Goal: Task Accomplishment & Management: Manage account settings

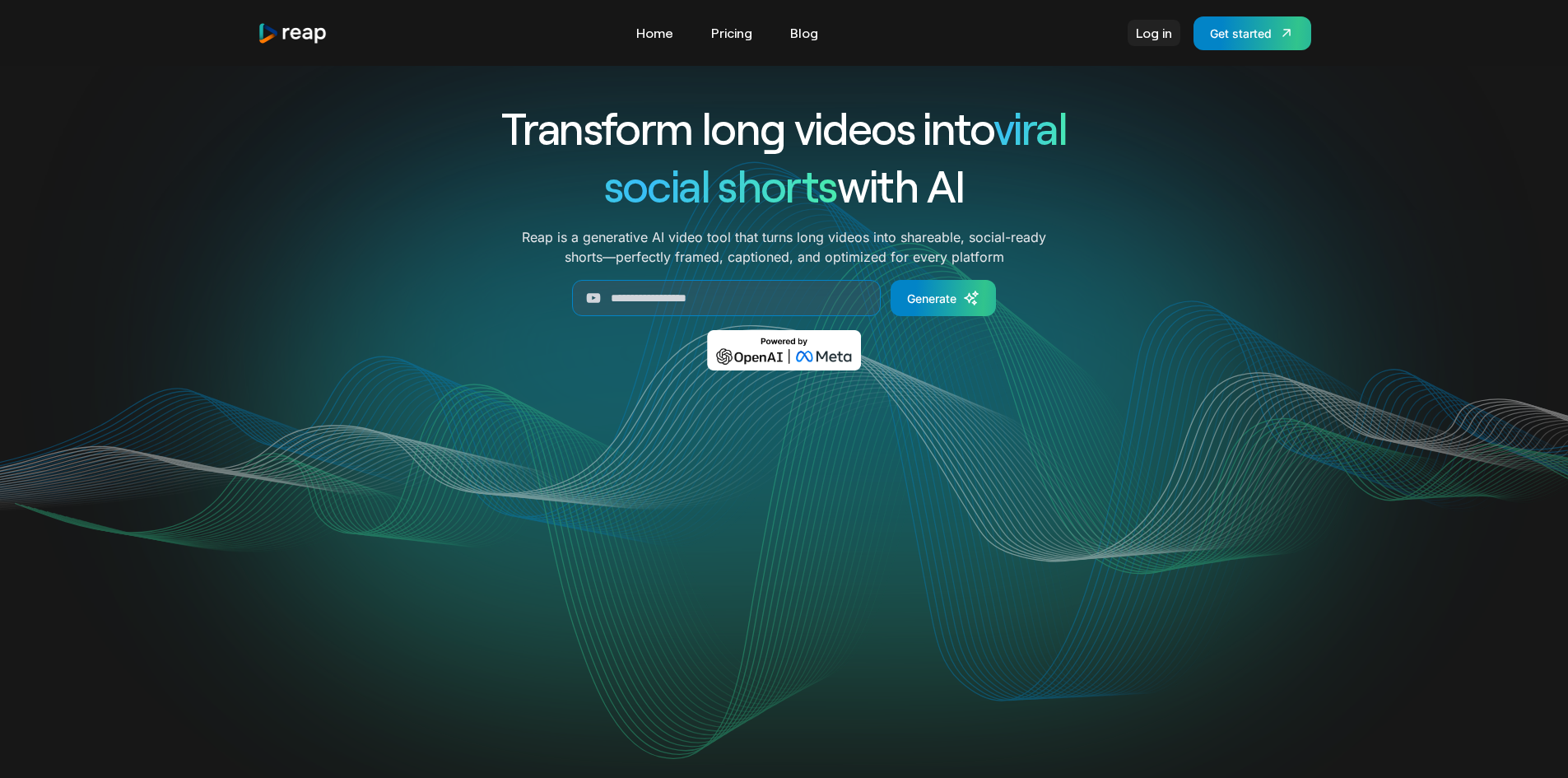
click at [1145, 35] on link "Log in" at bounding box center [1154, 33] width 53 height 27
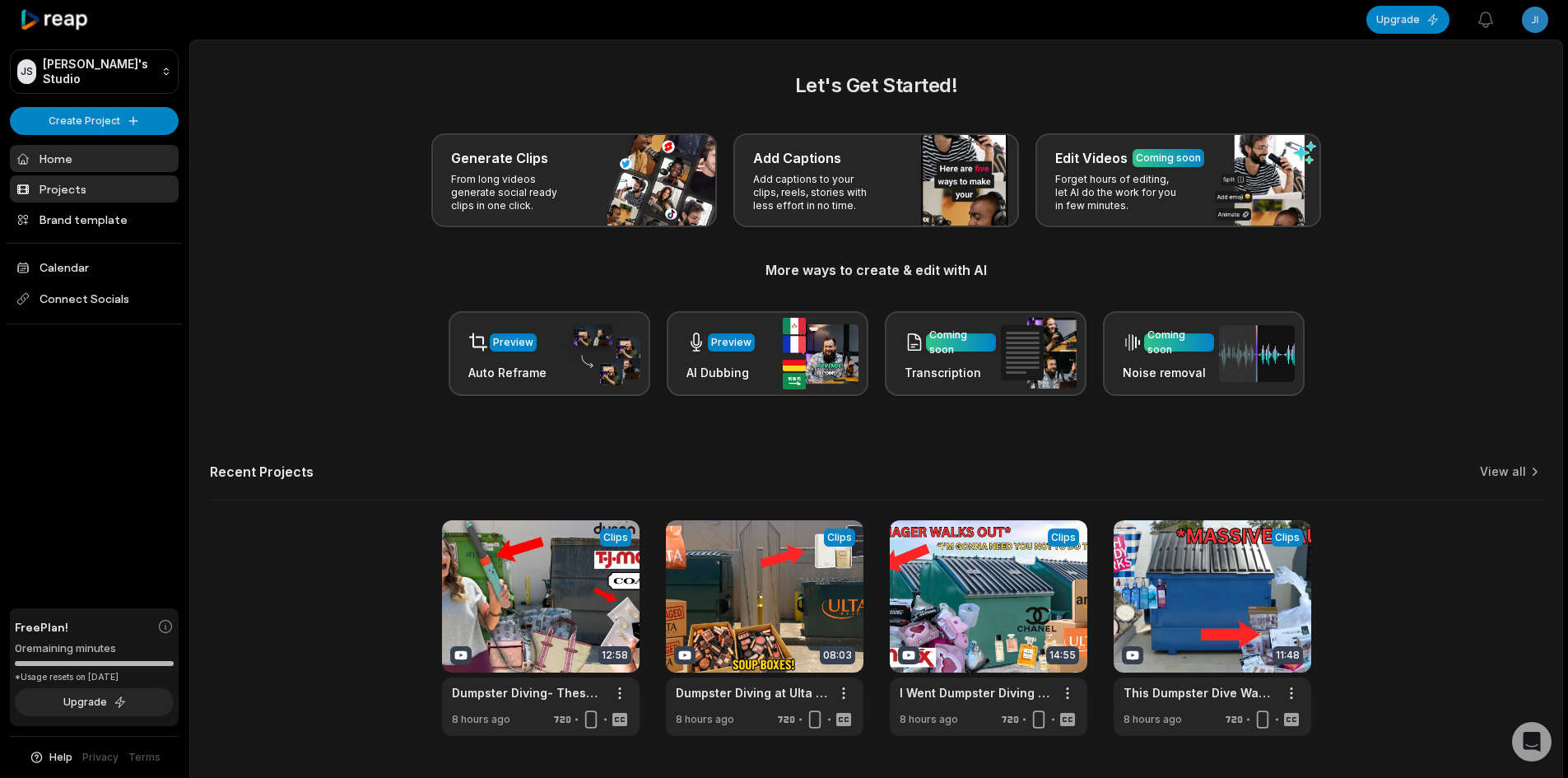
click at [100, 186] on link "Projects" at bounding box center [94, 189] width 168 height 27
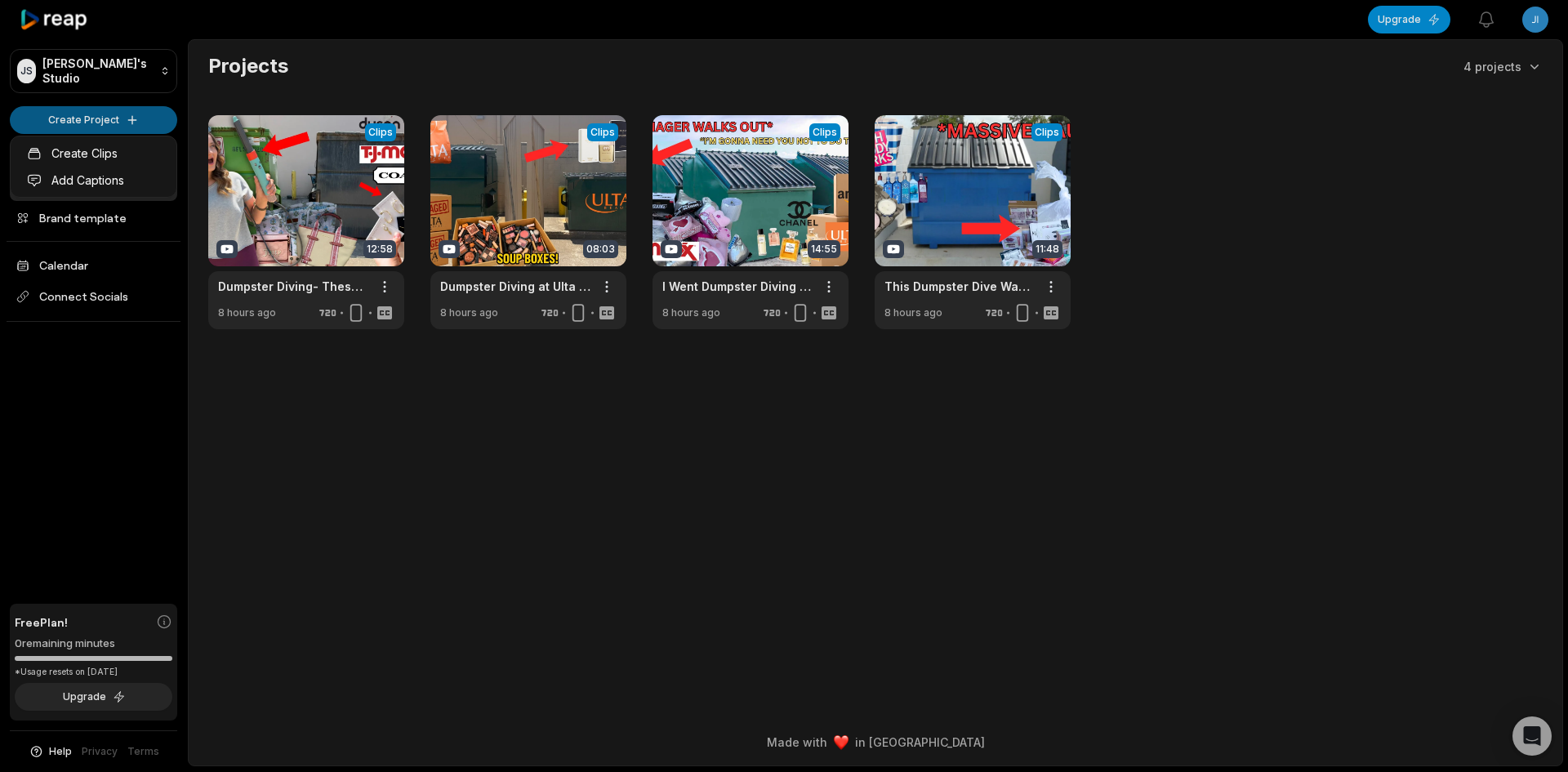
click at [108, 115] on html "JS Jimk's Studio Create Project Home Projects Brand template Calendar Connect S…" at bounding box center [784, 386] width 1568 height 772
click at [971, 664] on html "JS Jimk's Studio Create Project Home Projects Brand template Calendar Connect S…" at bounding box center [784, 386] width 1568 height 772
click at [1543, 20] on html "JS Jimk's Studio Create Project Home Projects Brand template Calendar Connect S…" at bounding box center [784, 386] width 1568 height 772
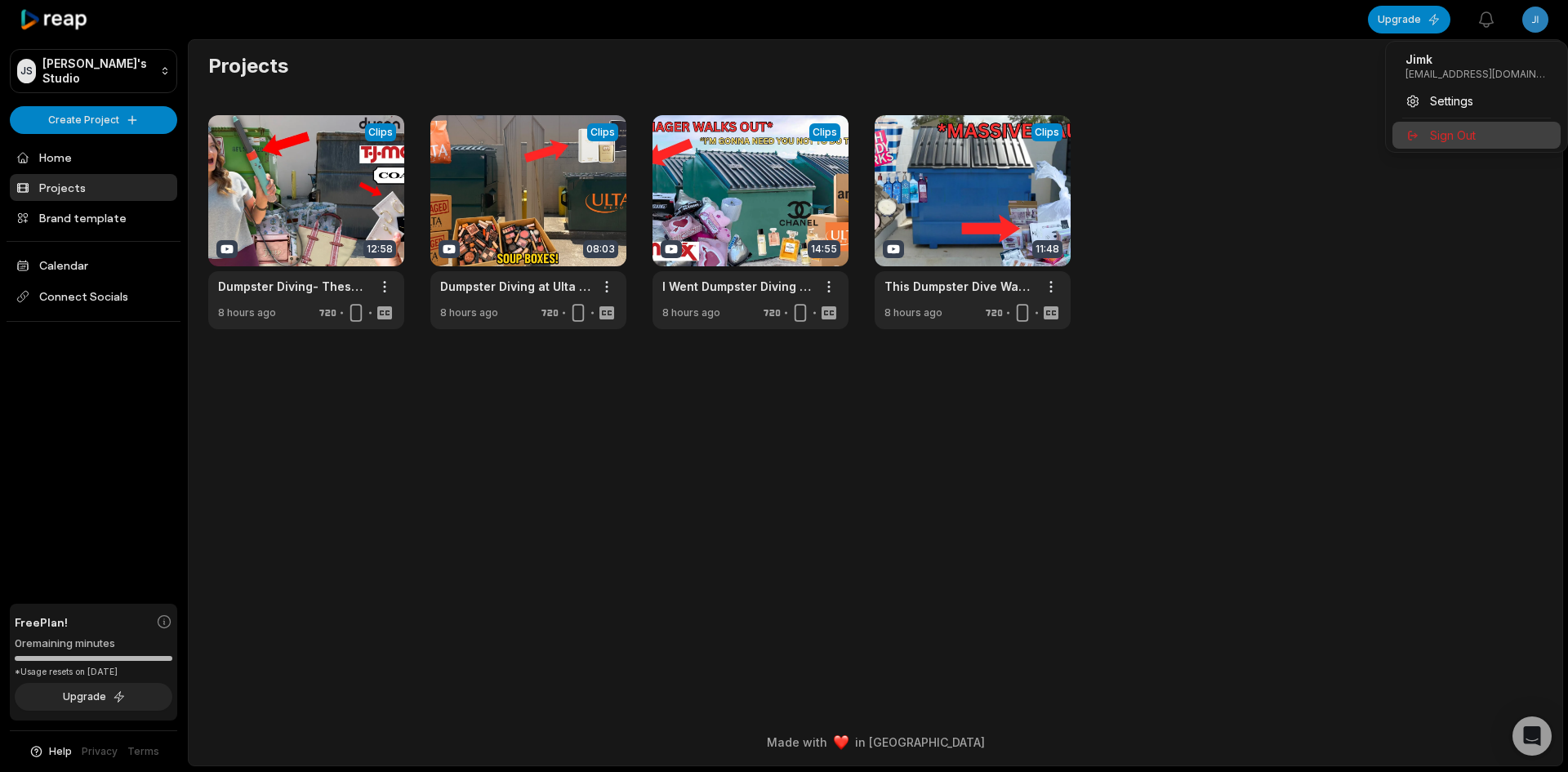
click at [1476, 124] on div "Sign Out" at bounding box center [1475, 135] width 168 height 27
